Goal: Information Seeking & Learning: Understand process/instructions

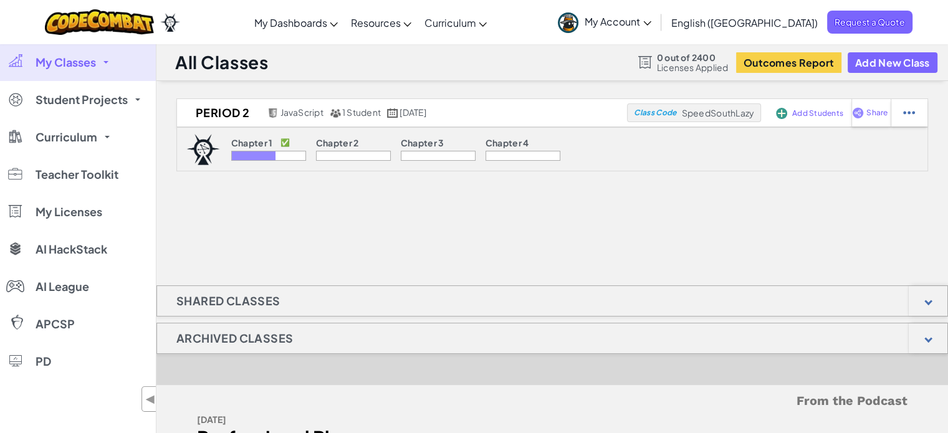
click at [267, 152] on div at bounding box center [254, 155] width 44 height 9
click at [204, 151] on img at bounding box center [203, 149] width 34 height 31
click at [246, 149] on div "Chapter 1 ✅" at bounding box center [268, 144] width 75 height 13
click at [193, 151] on img at bounding box center [203, 149] width 34 height 31
click at [241, 151] on div at bounding box center [254, 155] width 44 height 9
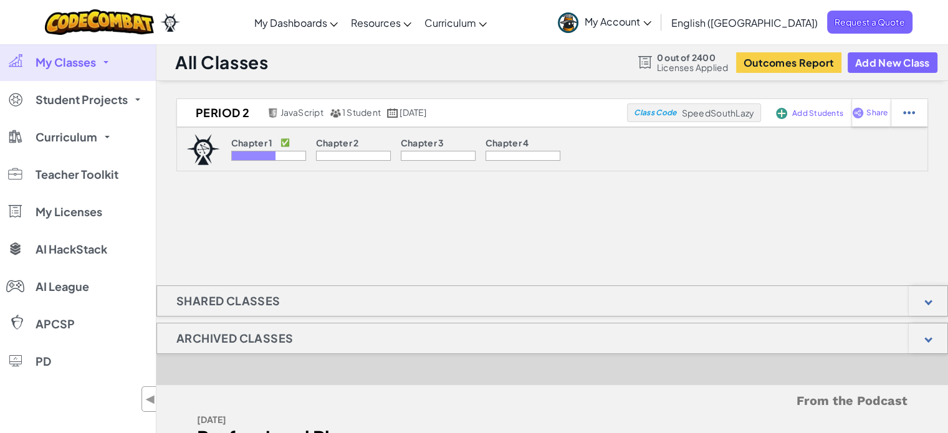
click at [303, 141] on div "Chapter 1 ✅" at bounding box center [268, 144] width 75 height 13
click at [187, 151] on img at bounding box center [203, 149] width 34 height 31
click at [204, 151] on img at bounding box center [203, 149] width 34 height 31
click at [195, 163] on img at bounding box center [203, 149] width 34 height 31
click at [204, 148] on img at bounding box center [203, 149] width 34 height 31
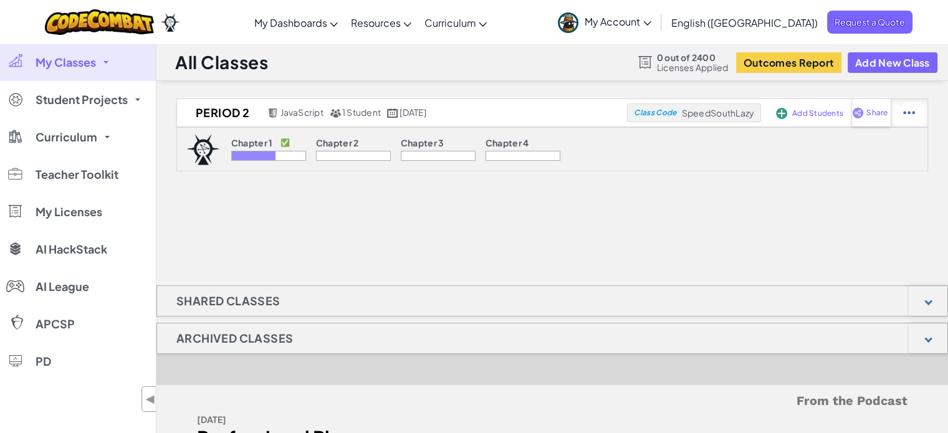
click at [896, 115] on div at bounding box center [909, 112] width 37 height 27
select select "javascript"
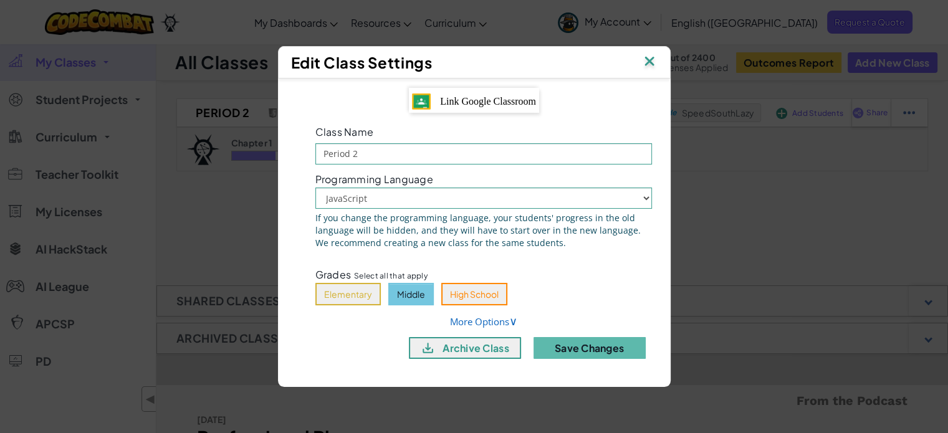
click at [652, 59] on img at bounding box center [649, 62] width 16 height 19
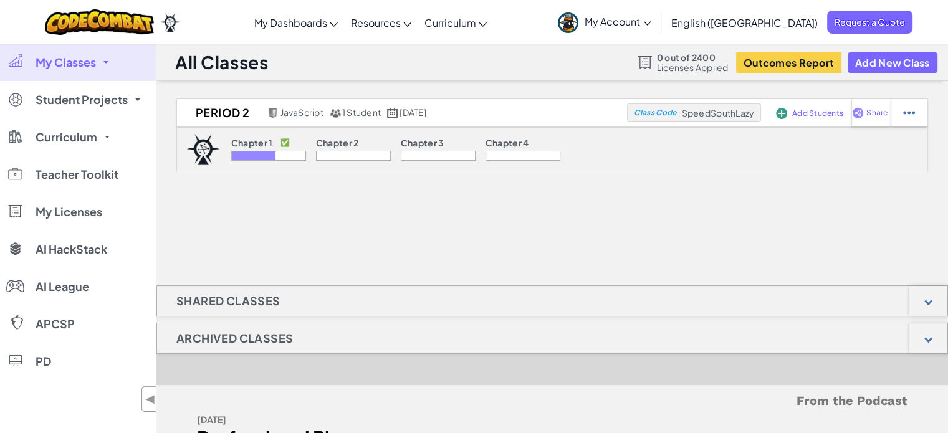
click at [259, 153] on div at bounding box center [254, 155] width 44 height 9
drag, startPoint x: 279, startPoint y: 138, endPoint x: 194, endPoint y: 151, distance: 85.7
click at [279, 139] on div "Chapter 1 ✅" at bounding box center [268, 144] width 75 height 13
click at [194, 151] on img at bounding box center [203, 149] width 34 height 31
click at [278, 149] on div "Chapter 1 ✅" at bounding box center [268, 144] width 75 height 13
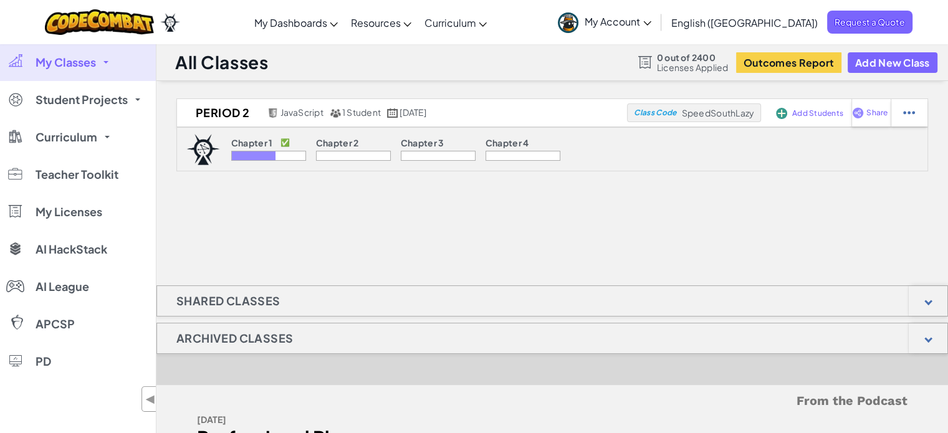
click at [278, 149] on div "Chapter 1 ✅" at bounding box center [268, 144] width 75 height 13
click at [285, 136] on div "Chapter 1 ✅ Chapter 2 Chapter 3 Chapter 4" at bounding box center [396, 149] width 352 height 43
click at [185, 153] on div "Chapter 1 ✅ Chapter 2 Chapter 3 Chapter 4" at bounding box center [552, 149] width 752 height 44
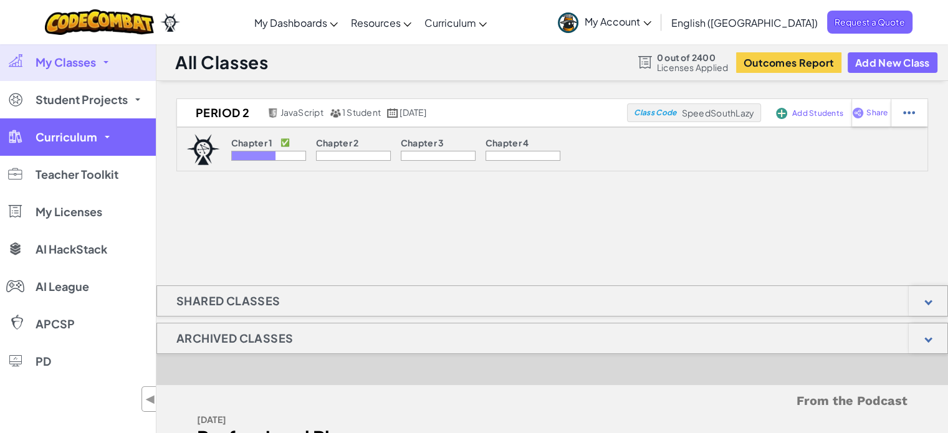
click at [42, 149] on link "Curriculum" at bounding box center [78, 136] width 156 height 37
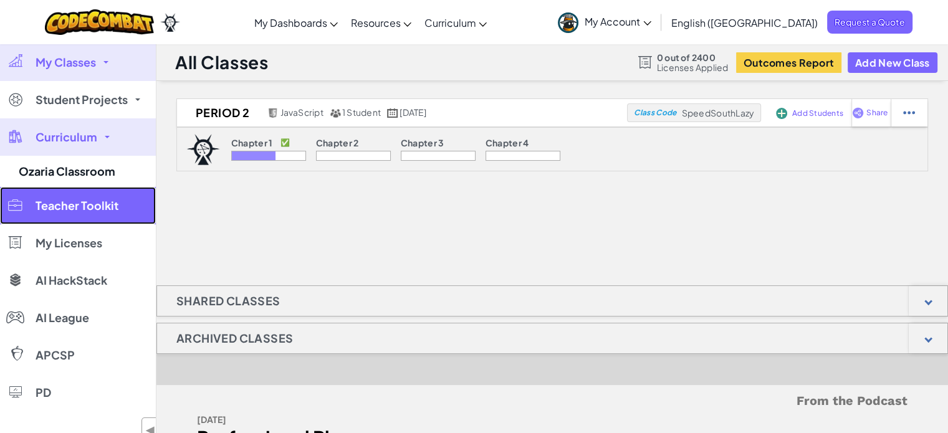
click at [44, 203] on span "Teacher Toolkit" at bounding box center [77, 205] width 83 height 11
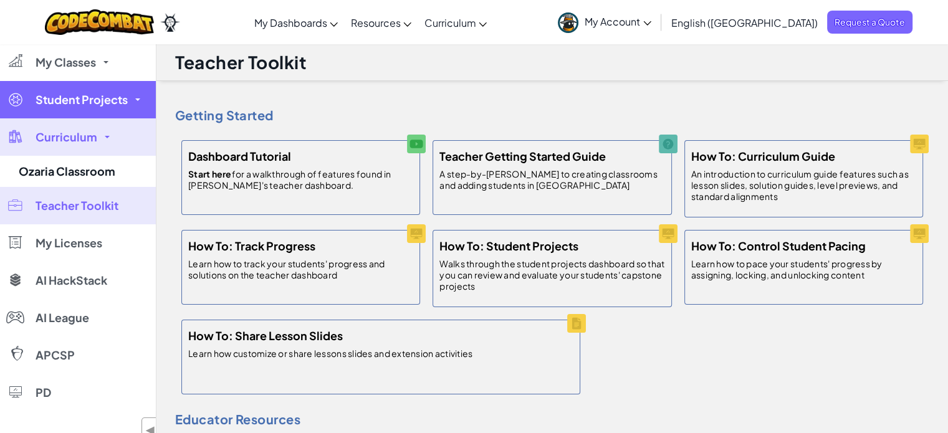
click at [110, 107] on link "Student Projects" at bounding box center [78, 99] width 156 height 37
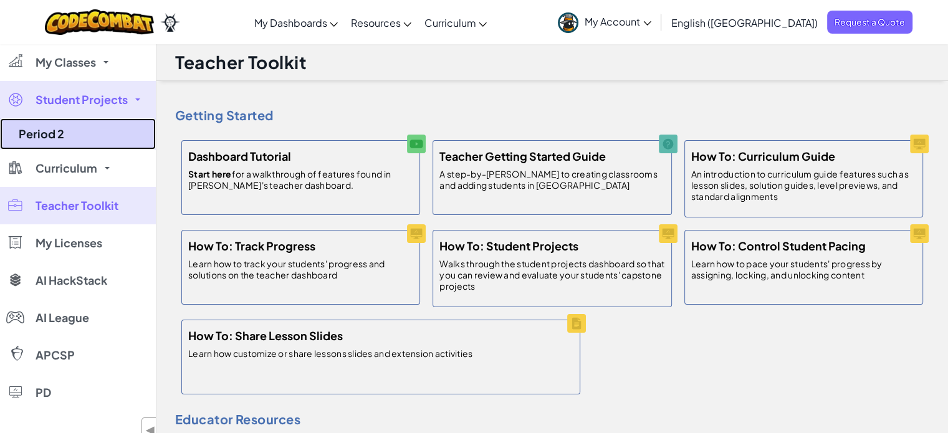
click at [77, 131] on link "Period 2" at bounding box center [78, 133] width 156 height 31
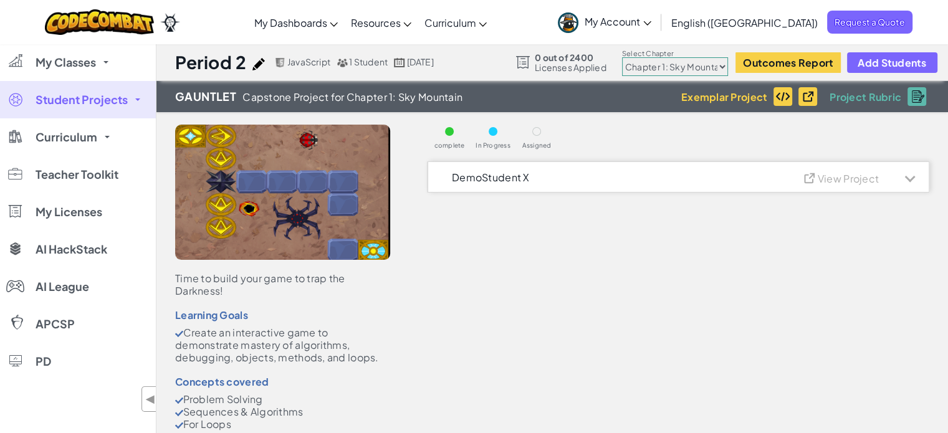
click at [511, 184] on div "DemoStudent X" at bounding box center [480, 176] width 98 height 17
click at [828, 179] on span "View Project" at bounding box center [848, 178] width 61 height 13
click at [466, 176] on span "DemoStudent X" at bounding box center [491, 177] width 78 height 11
click at [908, 179] on div at bounding box center [910, 177] width 11 height 11
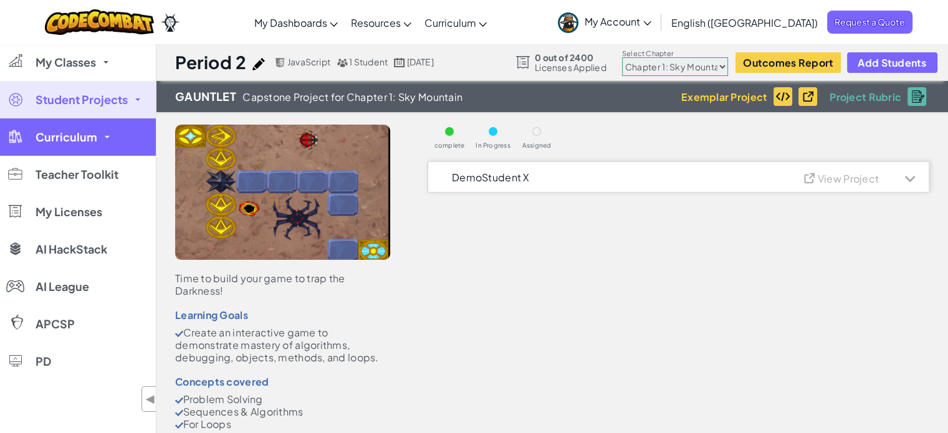
click at [63, 129] on link "Curriculum" at bounding box center [78, 136] width 156 height 37
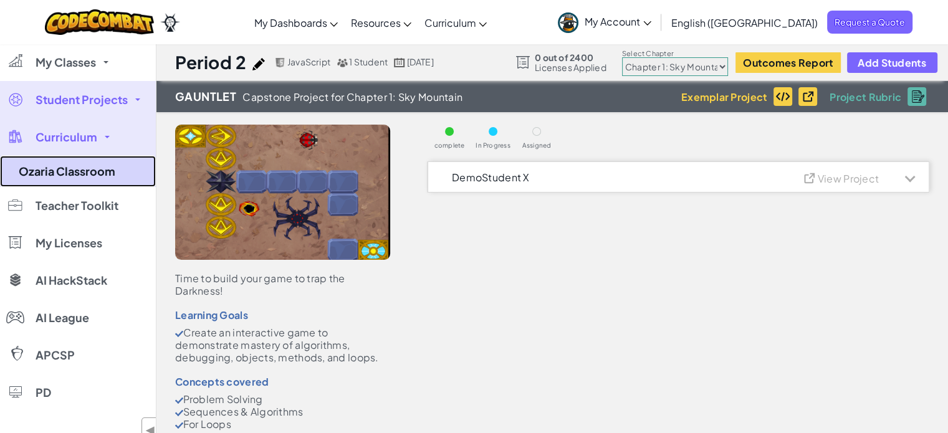
click at [75, 177] on link "Ozaria Classroom" at bounding box center [78, 171] width 156 height 31
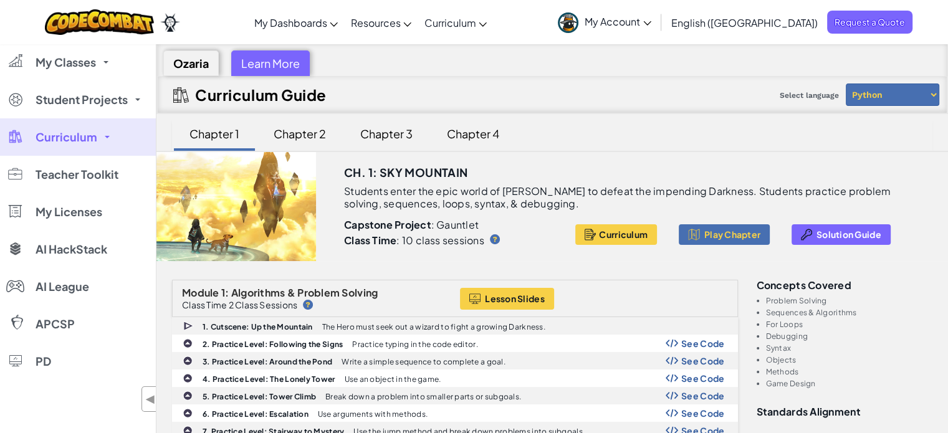
click at [211, 199] on div at bounding box center [236, 206] width 160 height 109
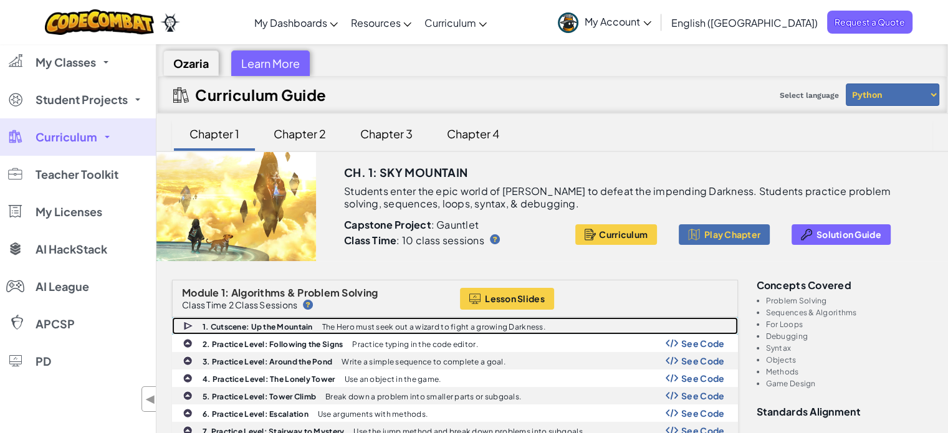
click at [188, 323] on img at bounding box center [188, 326] width 11 height 12
